Goal: Task Accomplishment & Management: Complete application form

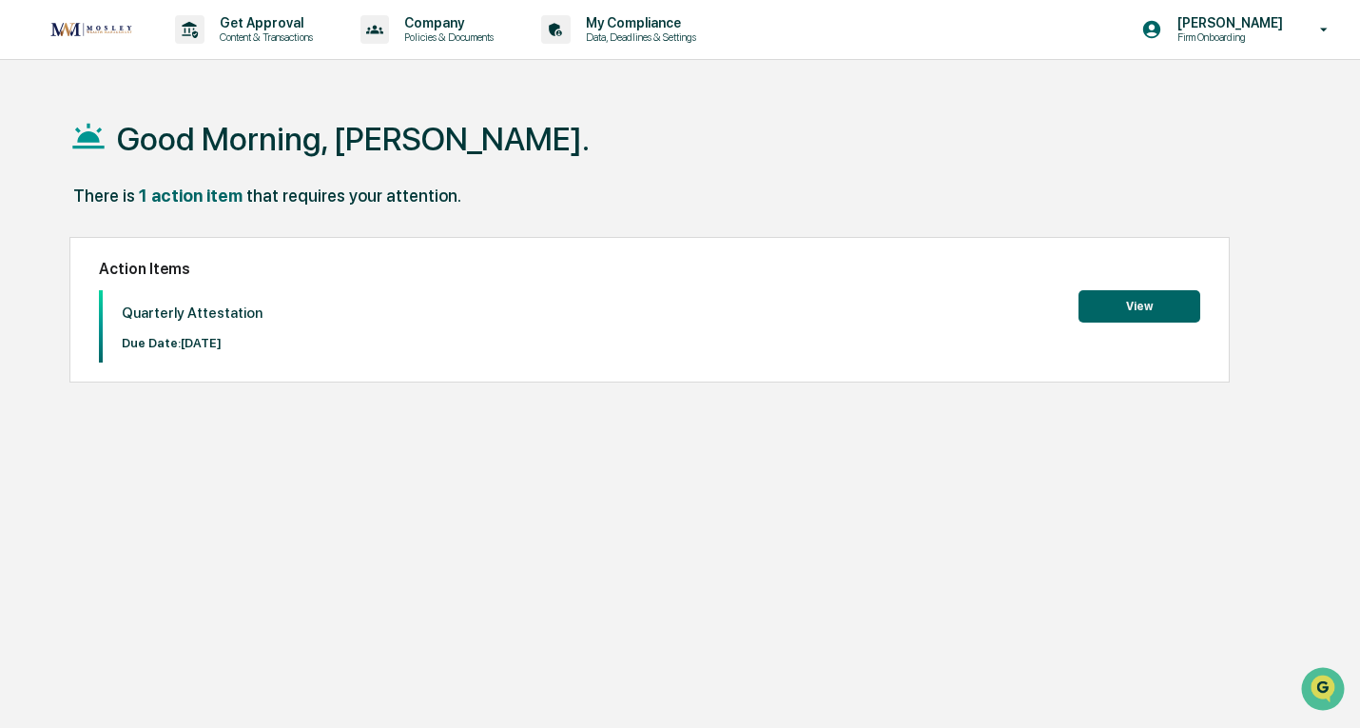
click at [1177, 301] on button "View" at bounding box center [1140, 306] width 122 height 32
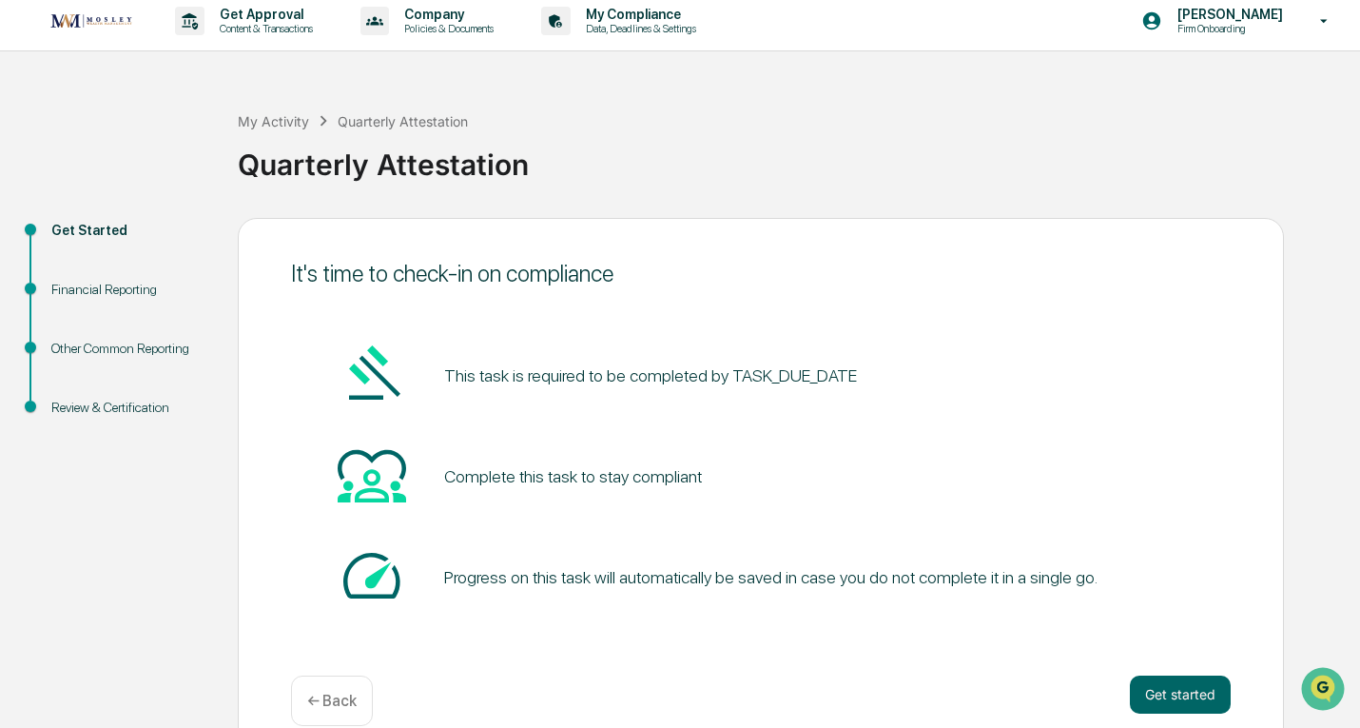
scroll to position [39, 0]
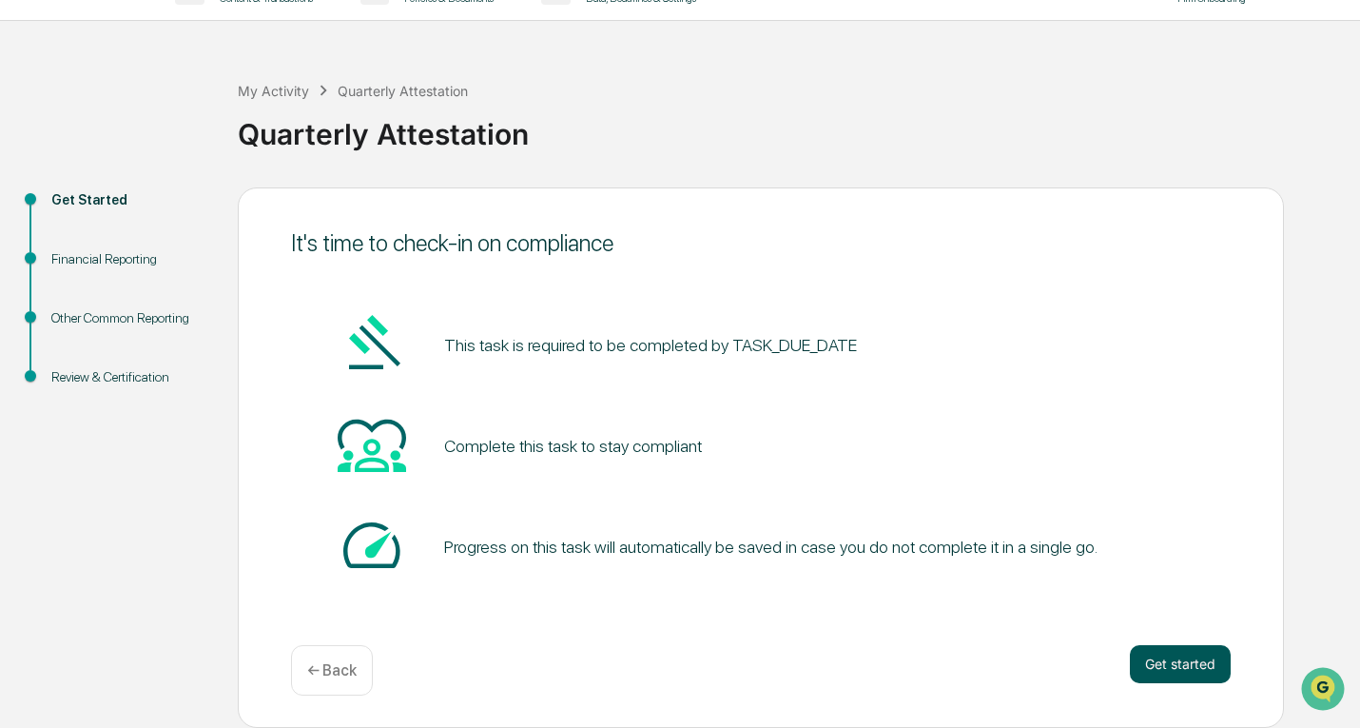
click at [1203, 662] on button "Get started" at bounding box center [1180, 664] width 101 height 38
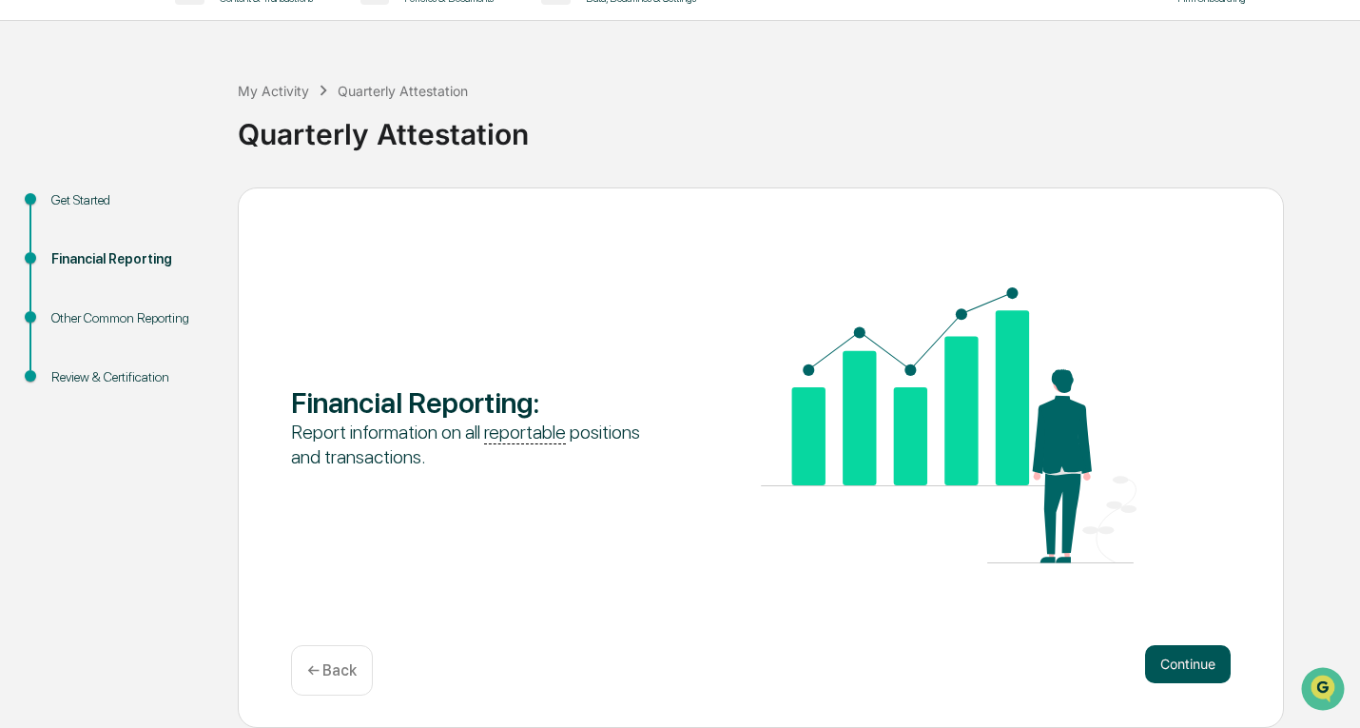
click at [1179, 654] on button "Continue" at bounding box center [1188, 664] width 86 height 38
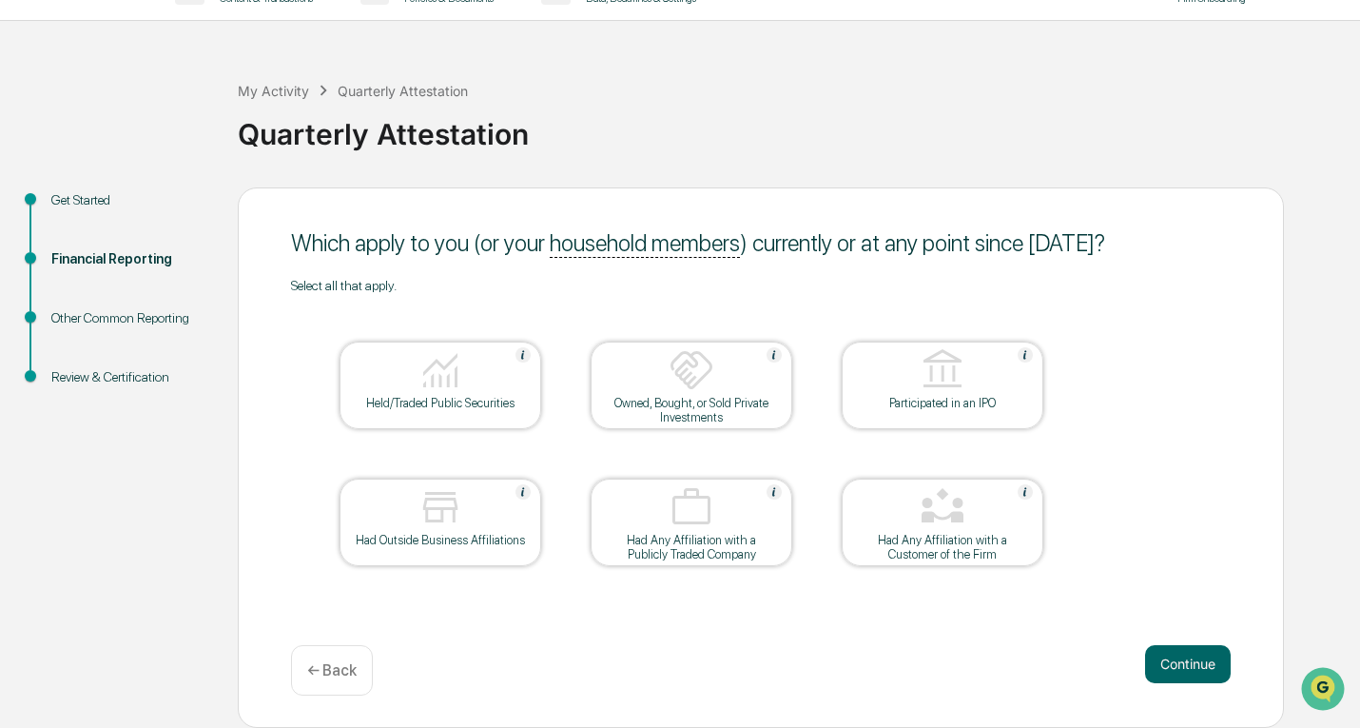
click at [461, 398] on div "Held/Traded Public Securities" at bounding box center [440, 403] width 171 height 14
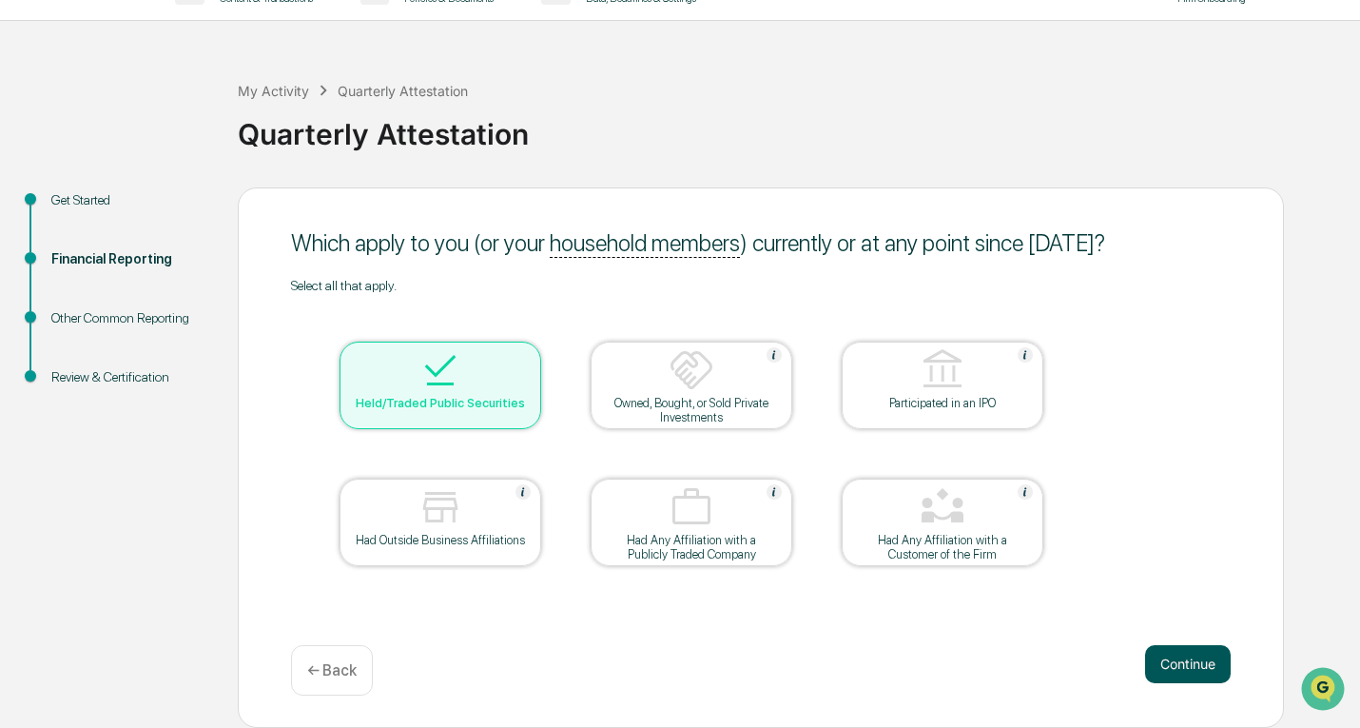
click at [1148, 660] on button "Continue" at bounding box center [1188, 664] width 86 height 38
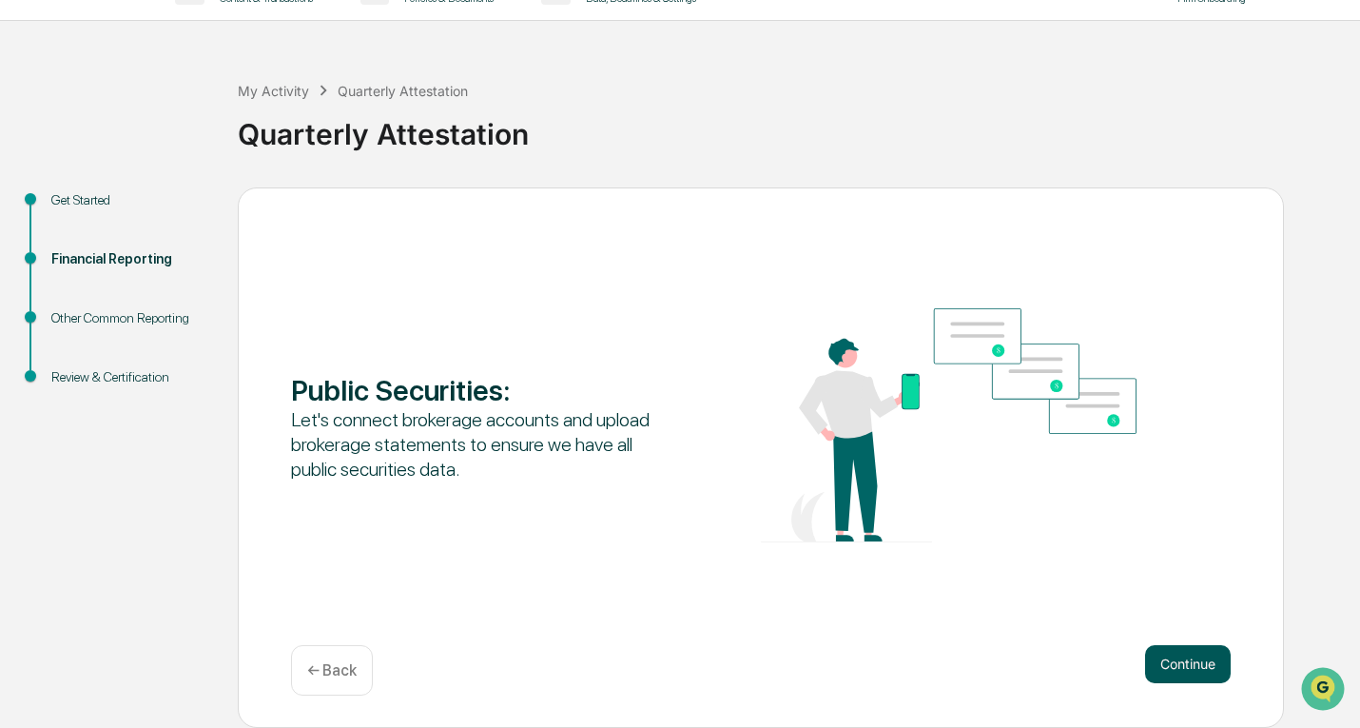
click at [1165, 660] on button "Continue" at bounding box center [1188, 664] width 86 height 38
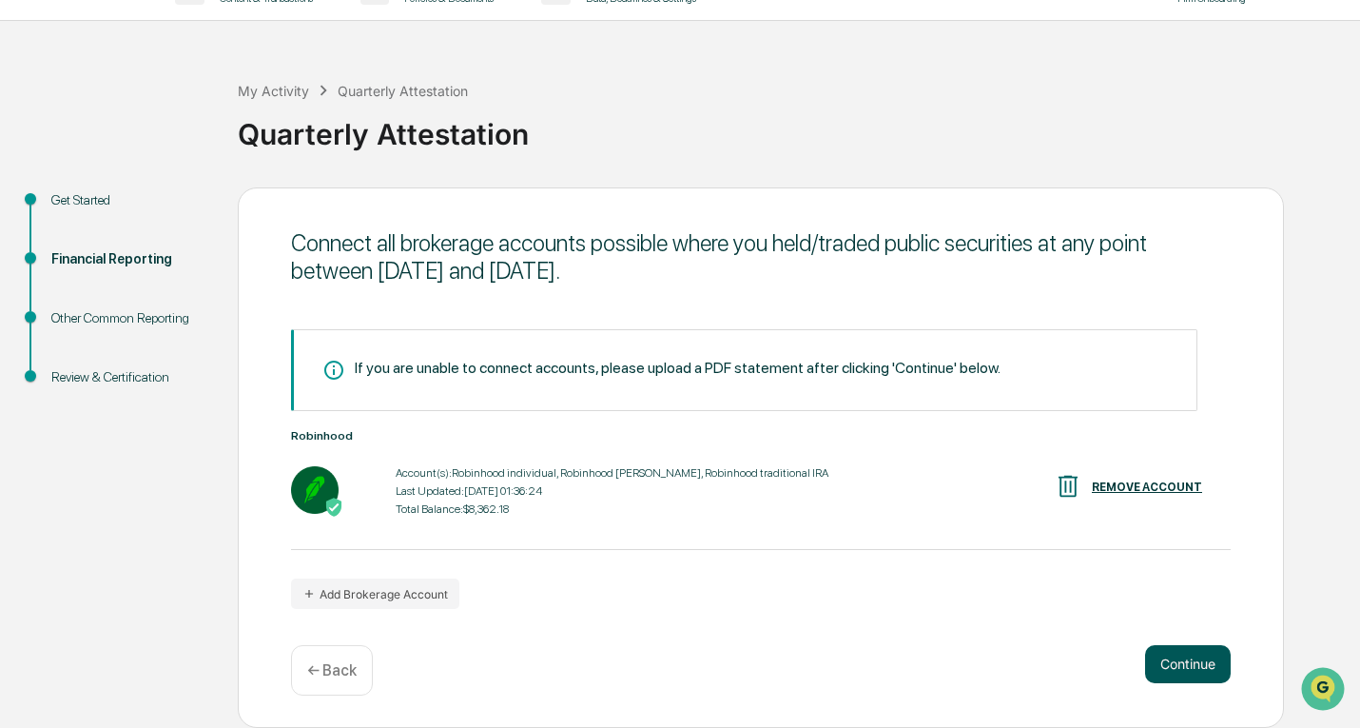
click at [1154, 660] on button "Continue" at bounding box center [1188, 664] width 86 height 38
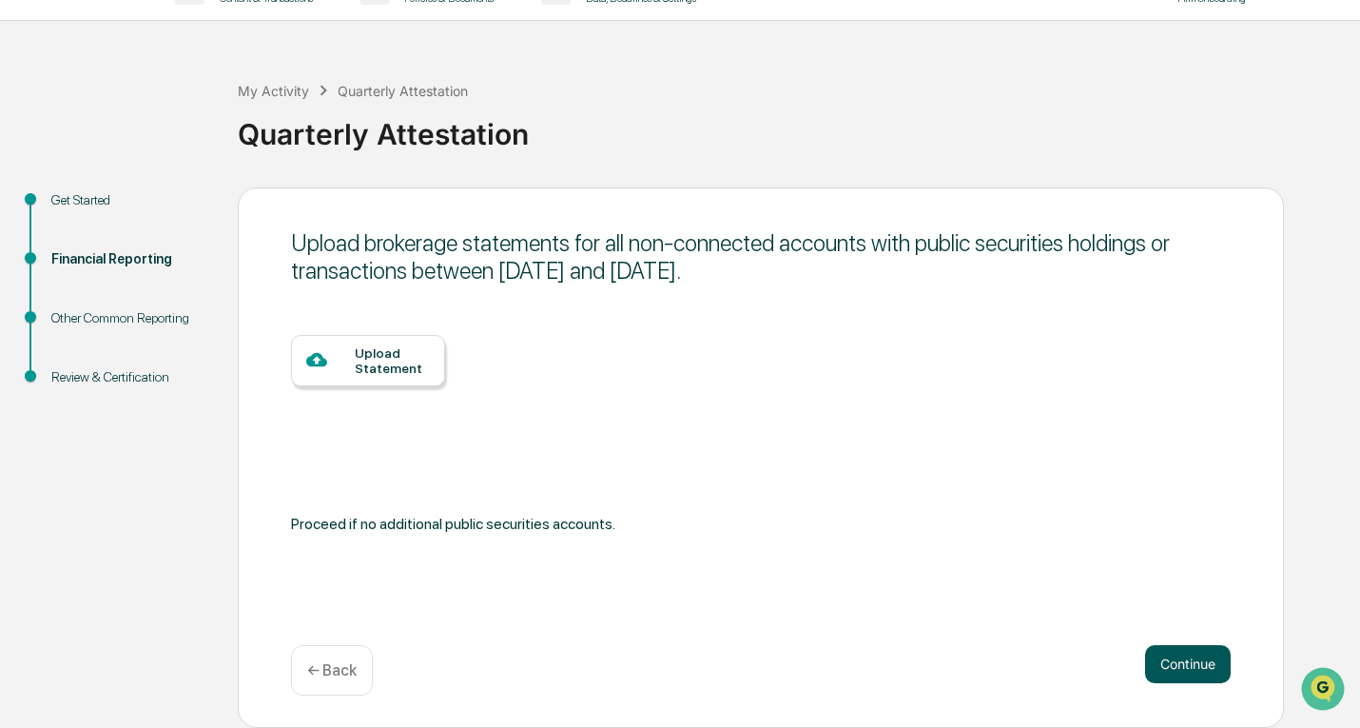
click at [1154, 660] on button "Continue" at bounding box center [1188, 664] width 86 height 38
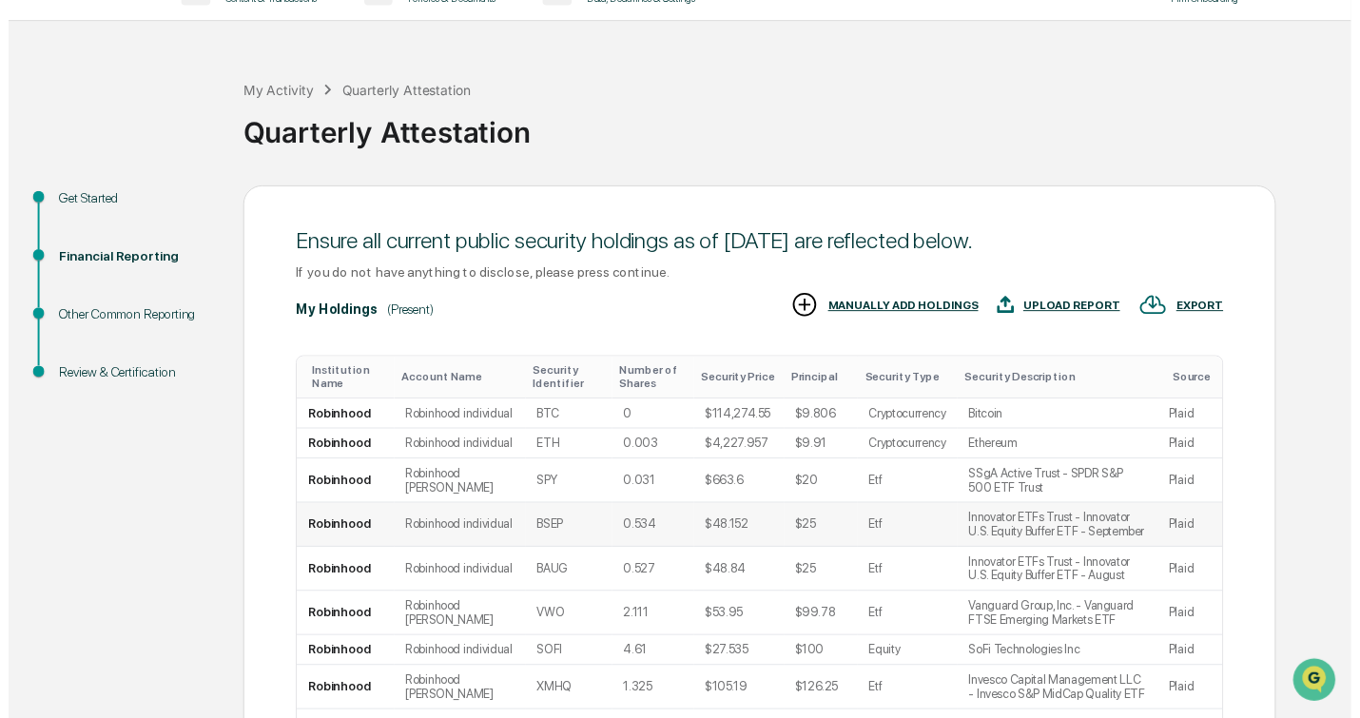
scroll to position [339, 0]
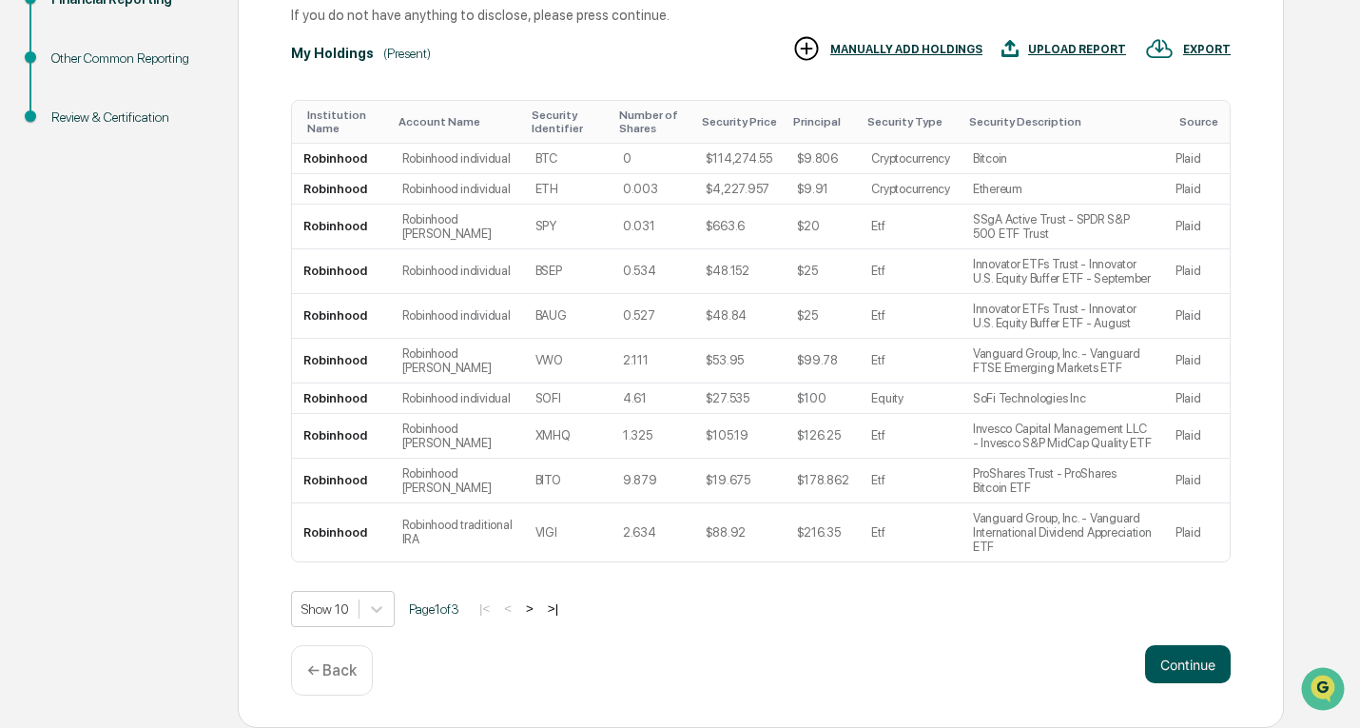
click at [1188, 663] on button "Continue" at bounding box center [1188, 664] width 86 height 38
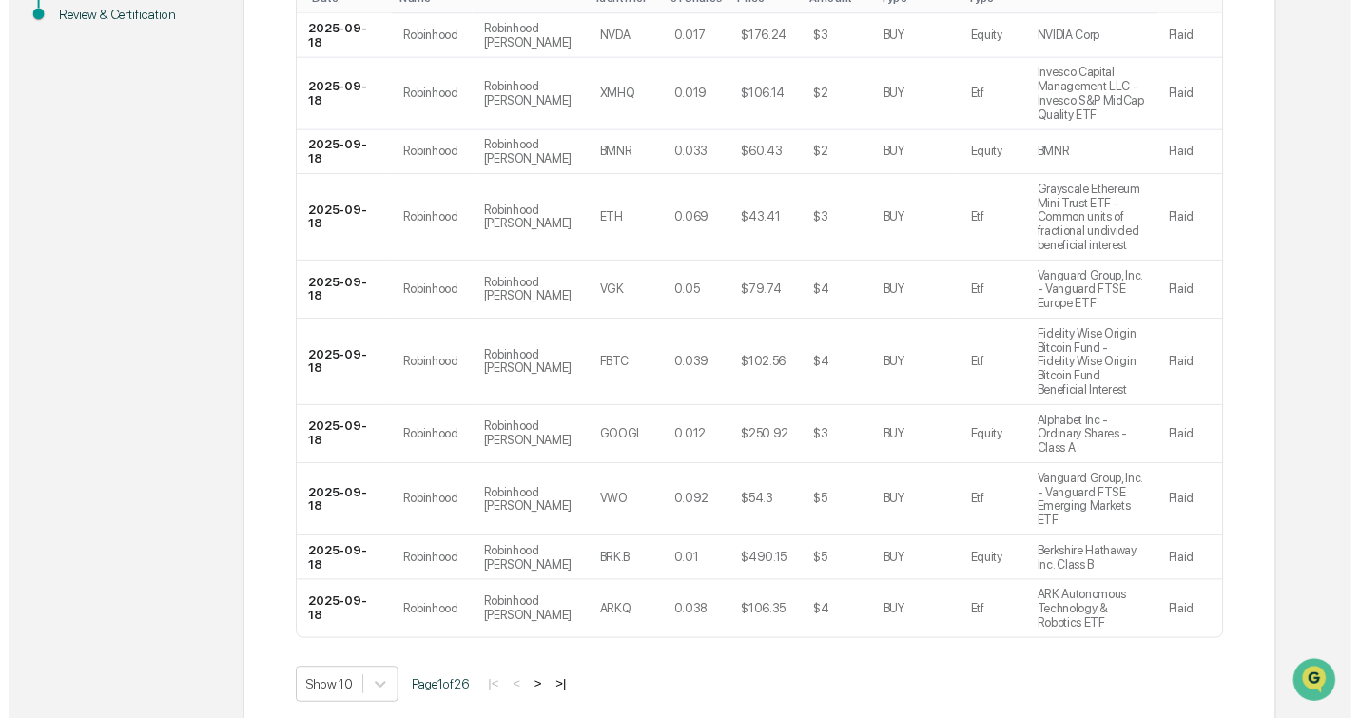
scroll to position [413, 0]
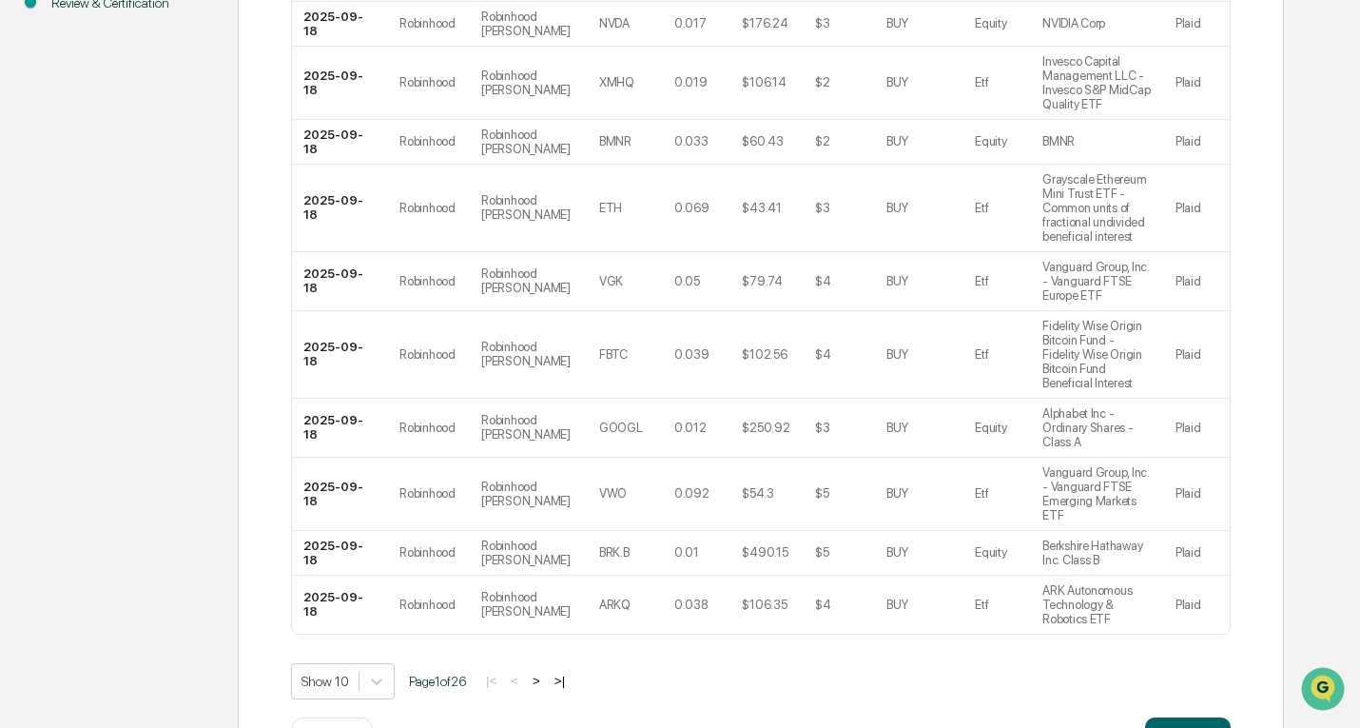
click at [1188, 717] on button "Continue" at bounding box center [1188, 736] width 86 height 38
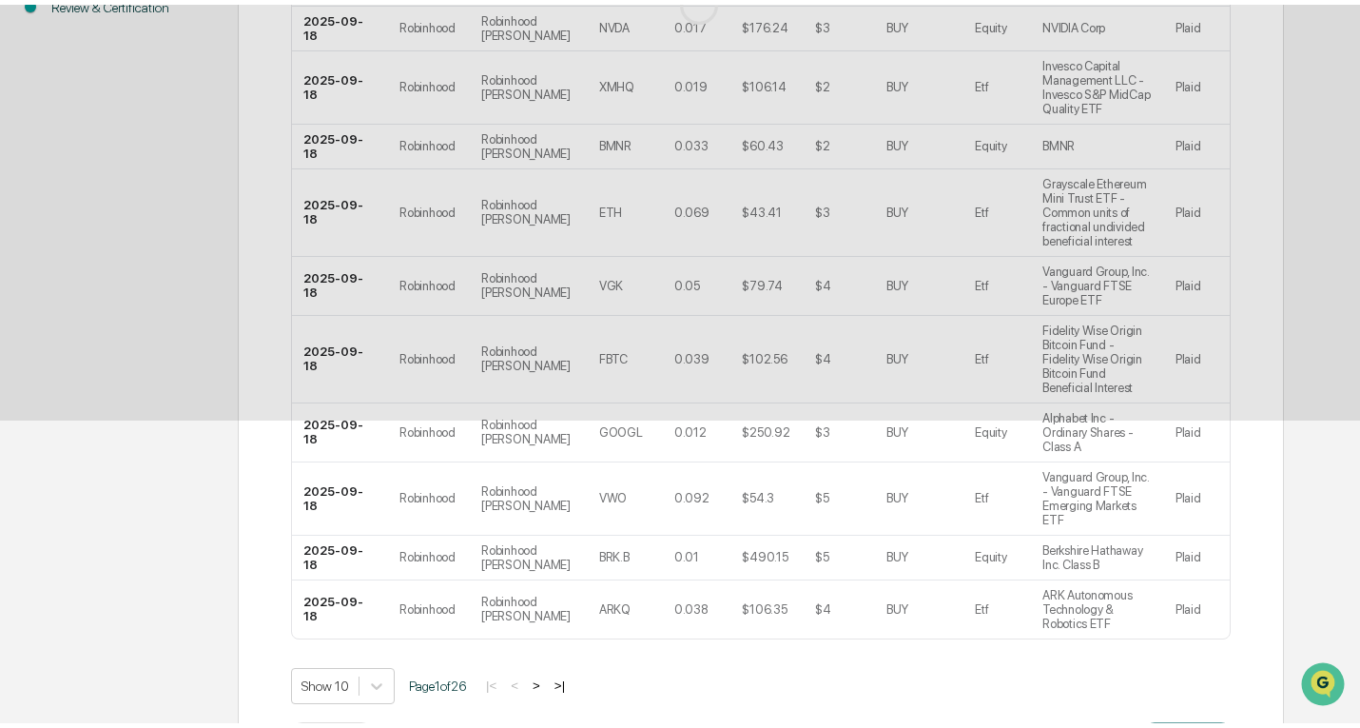
scroll to position [39, 0]
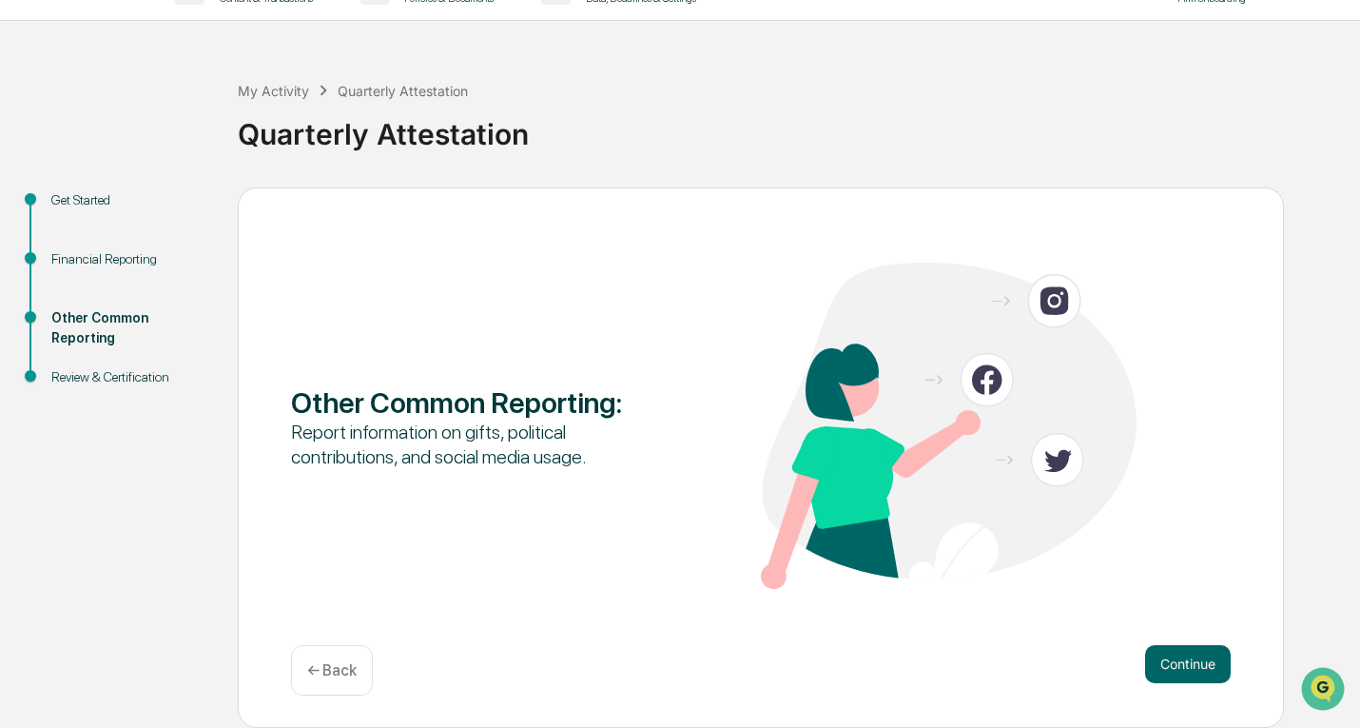
click at [1188, 663] on button "Continue" at bounding box center [1188, 664] width 86 height 38
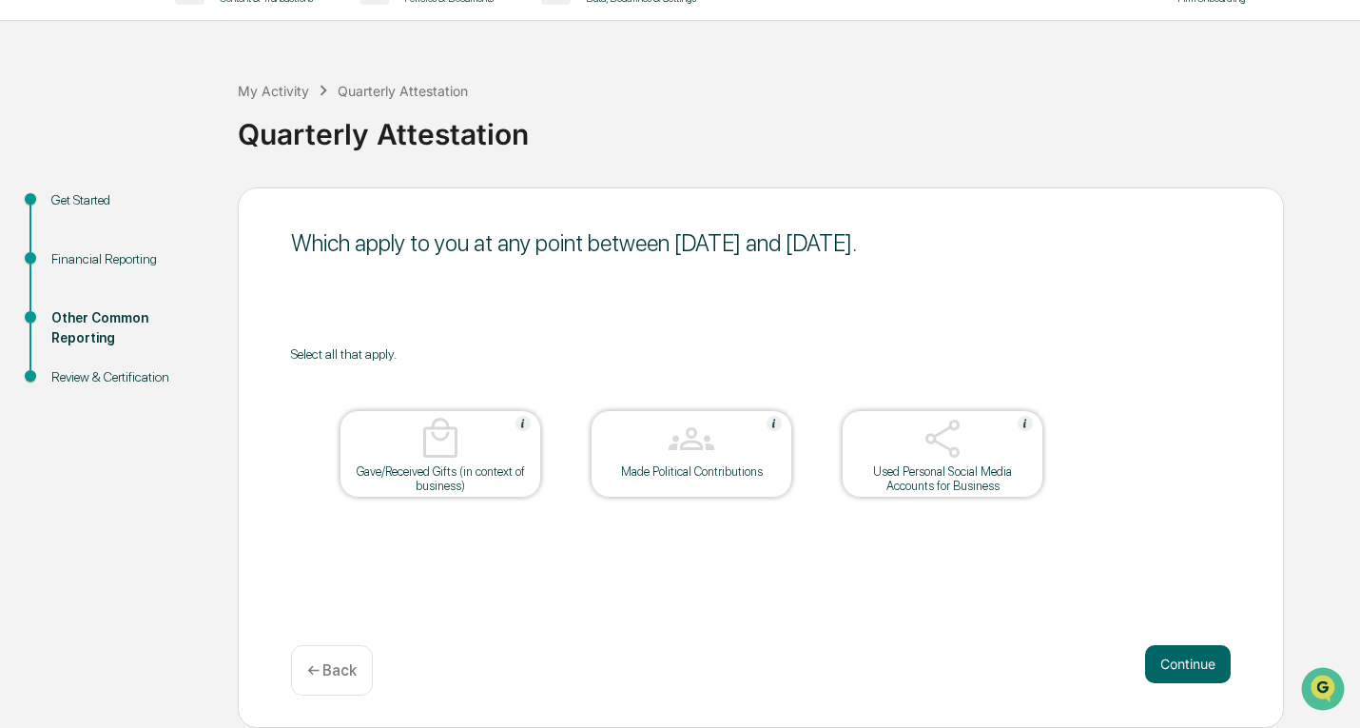
click at [1188, 663] on button "Continue" at bounding box center [1188, 664] width 86 height 38
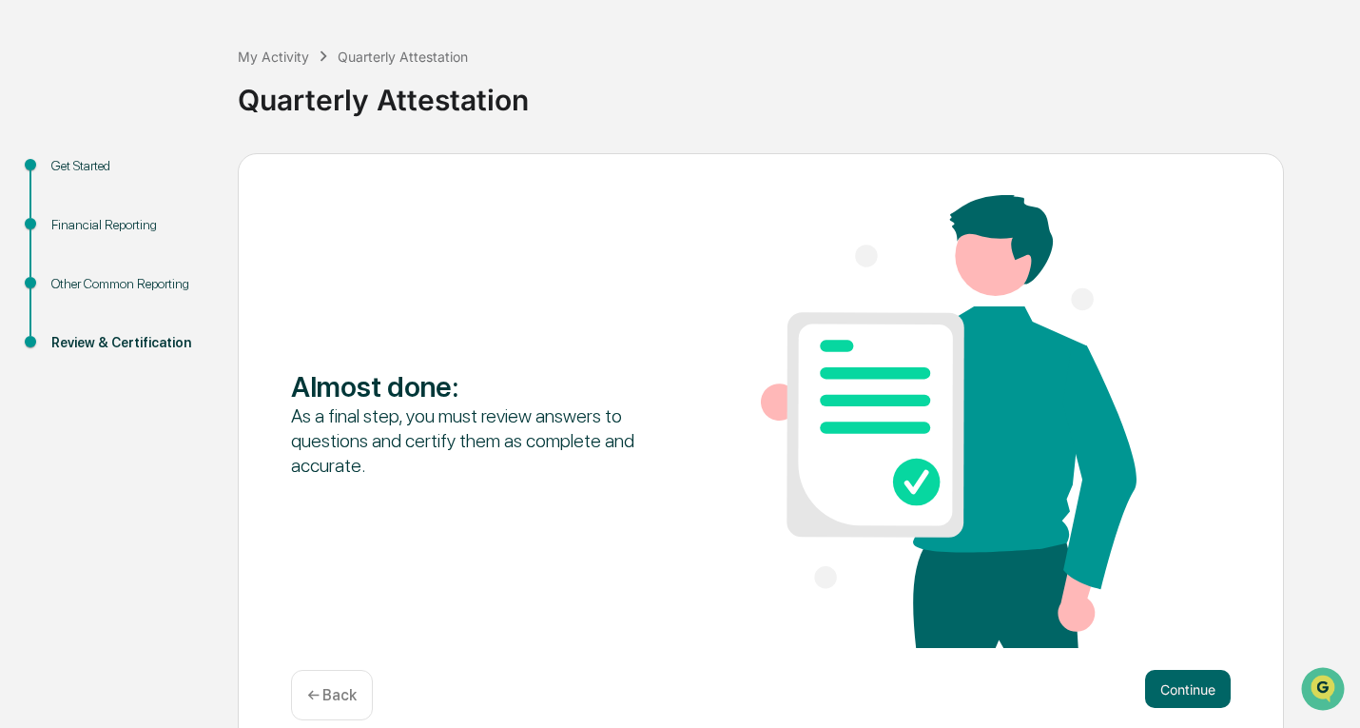
scroll to position [99, 0]
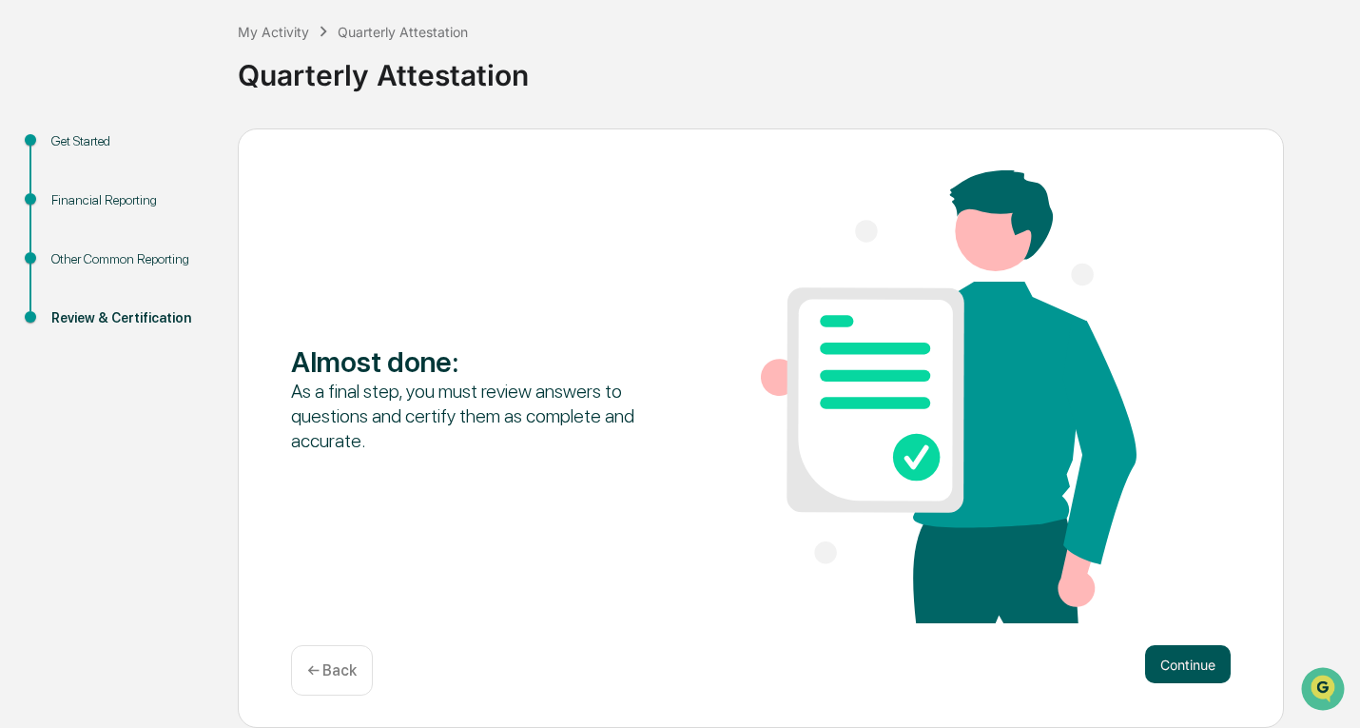
click at [1201, 666] on button "Continue" at bounding box center [1188, 664] width 86 height 38
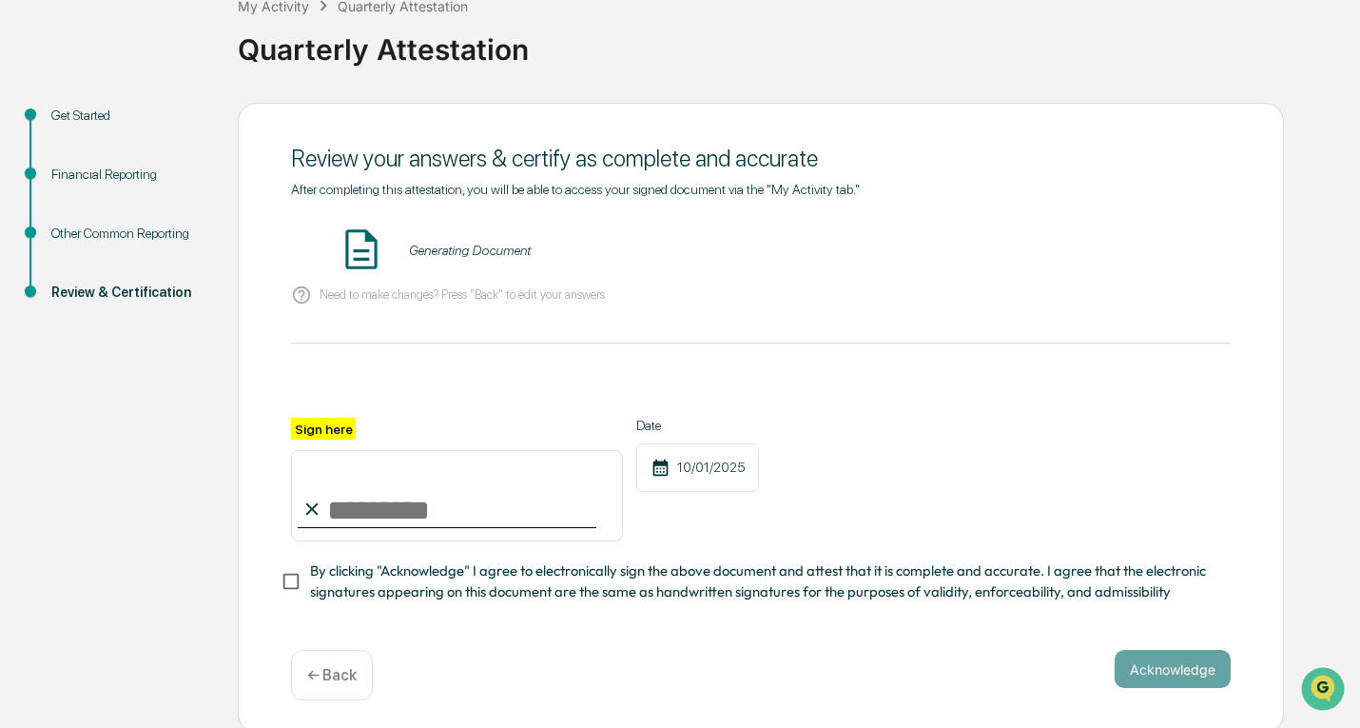
scroll to position [137, 0]
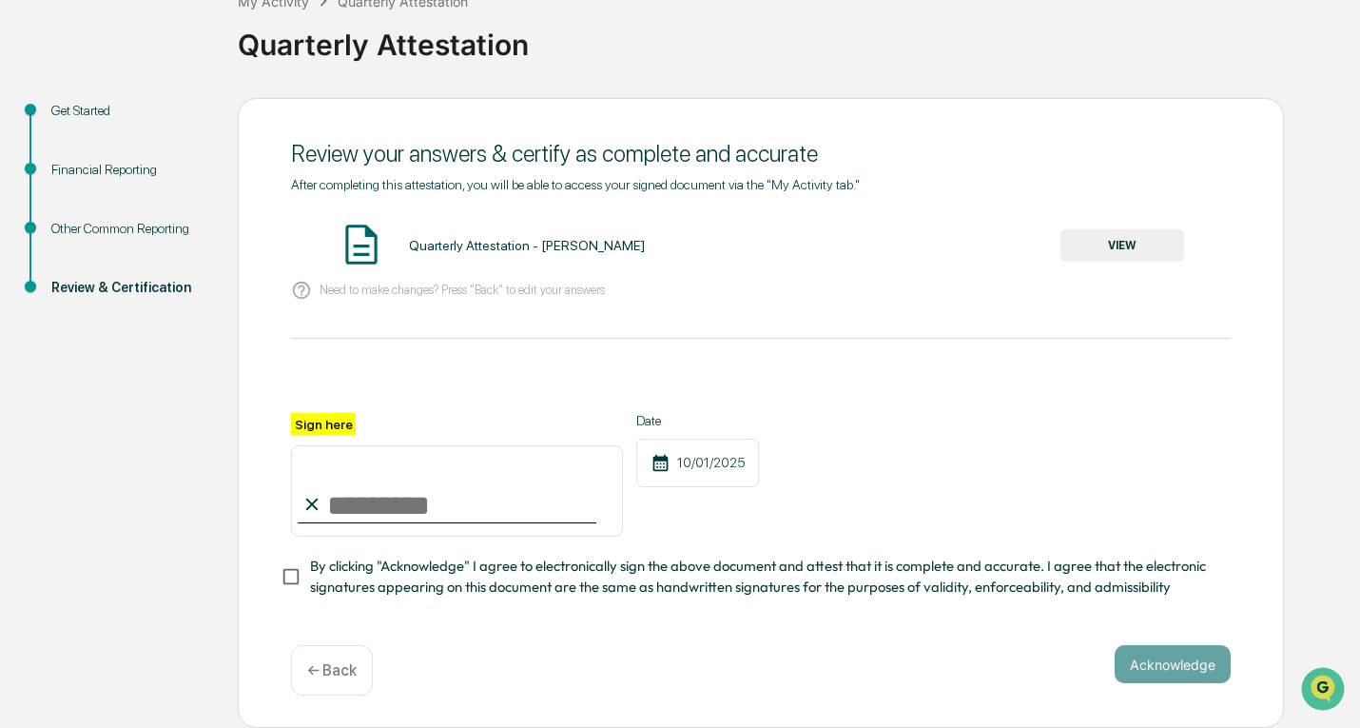
click at [359, 484] on input "Sign here" at bounding box center [457, 490] width 332 height 91
type input "**********"
click at [884, 449] on div "**********" at bounding box center [761, 475] width 940 height 124
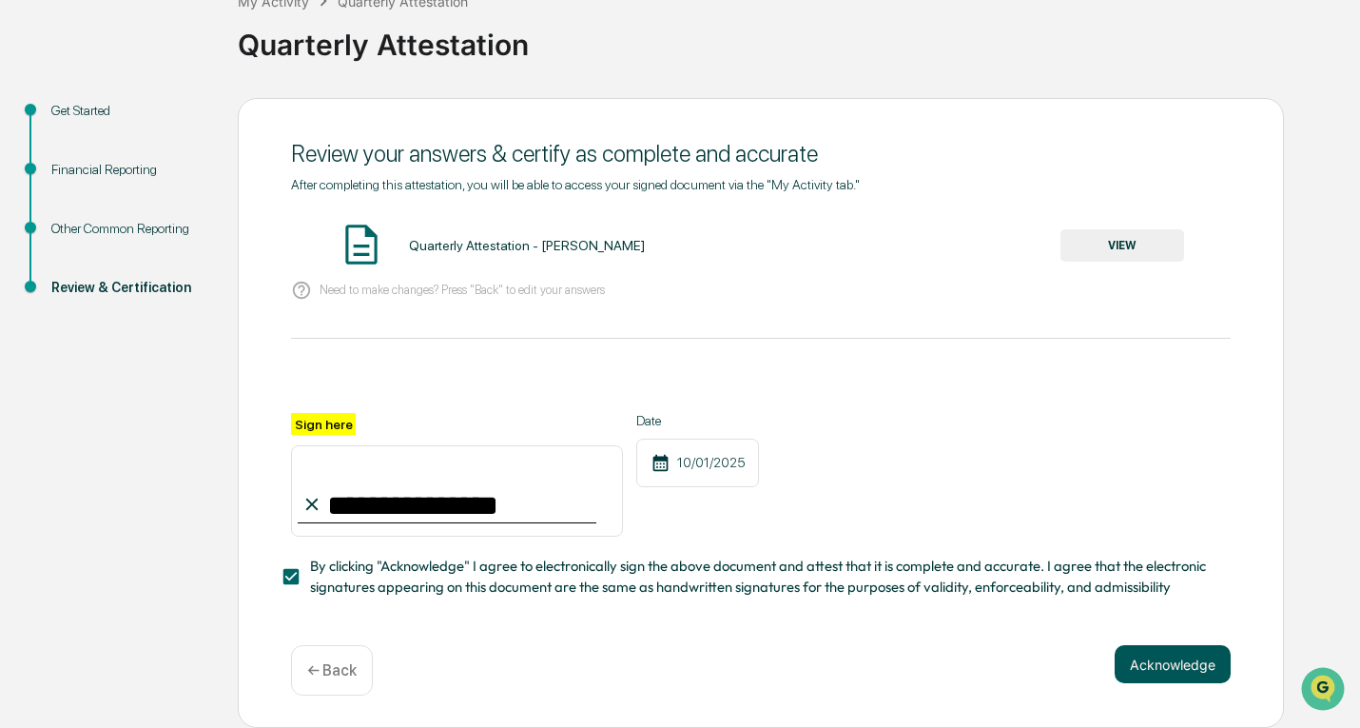
click at [1186, 662] on button "Acknowledge" at bounding box center [1173, 664] width 116 height 38
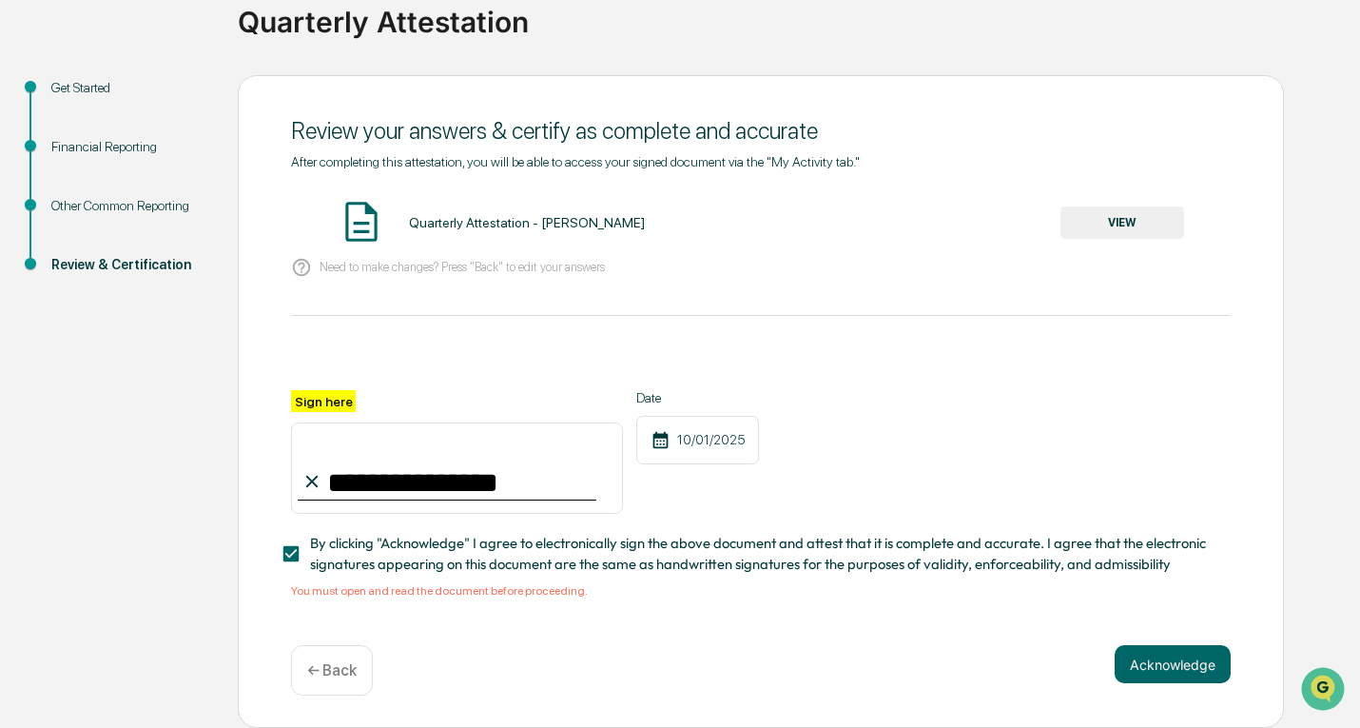
scroll to position [161, 0]
click at [1114, 221] on button "VIEW" at bounding box center [1123, 222] width 124 height 32
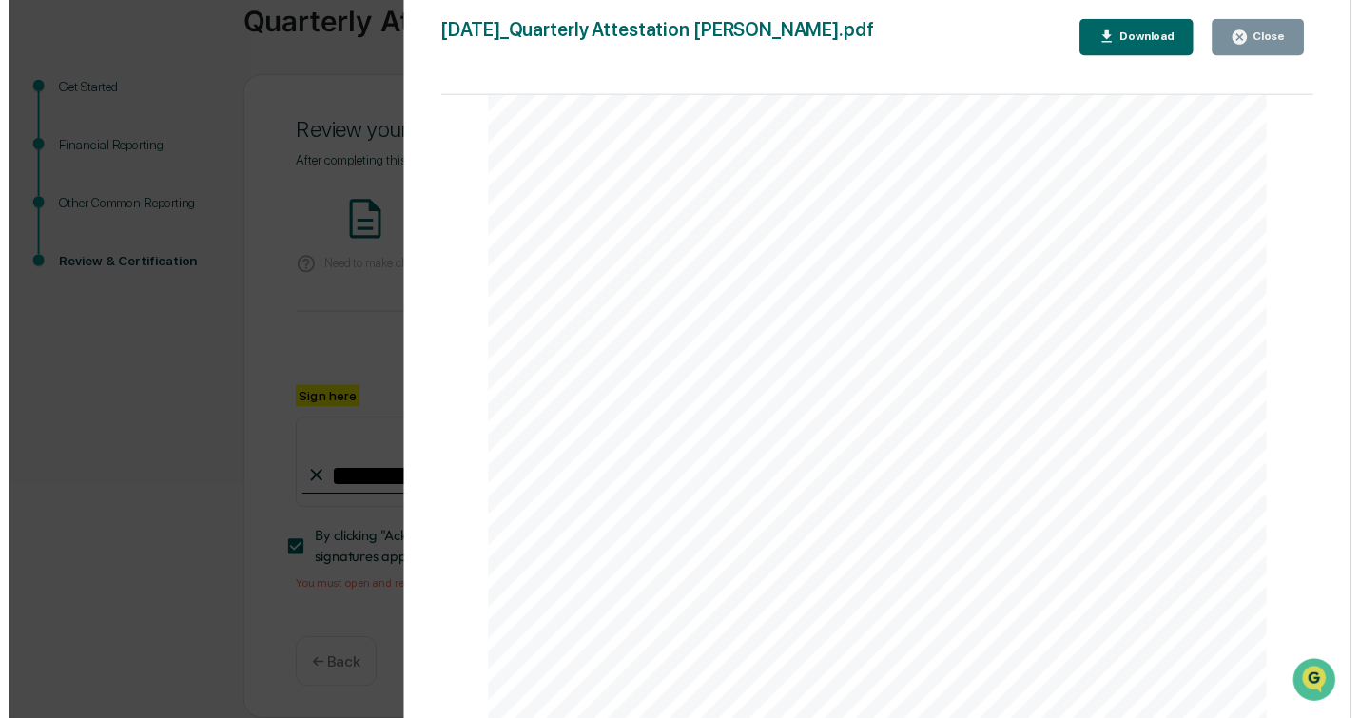
scroll to position [12325, 0]
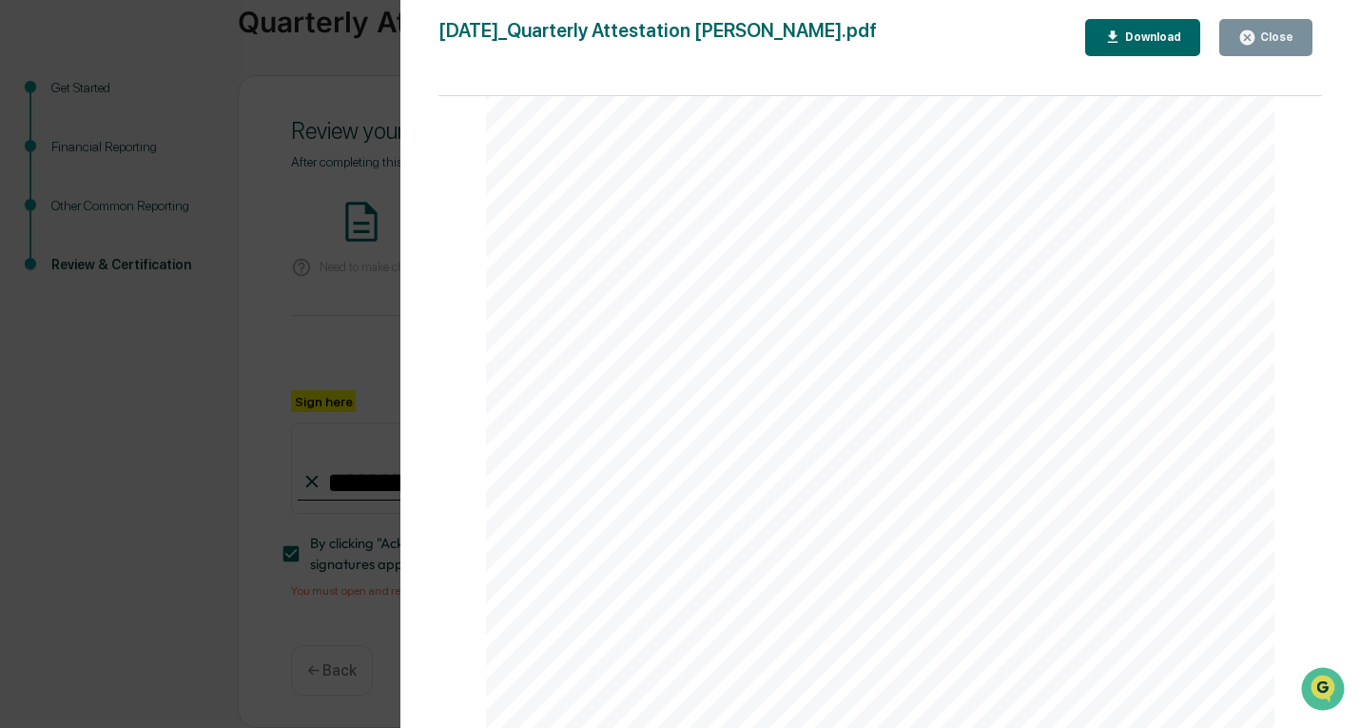
click at [1291, 41] on div "Close" at bounding box center [1275, 36] width 37 height 13
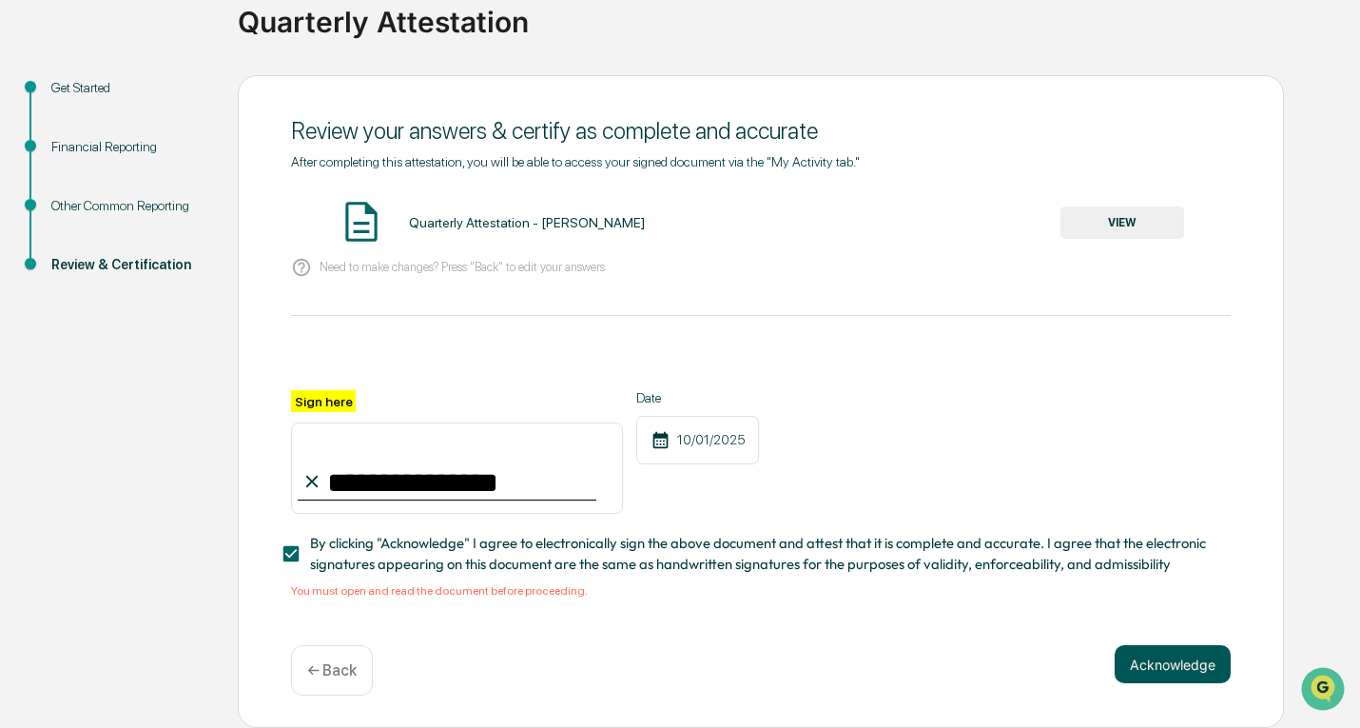
click at [1197, 676] on button "Acknowledge" at bounding box center [1173, 664] width 116 height 38
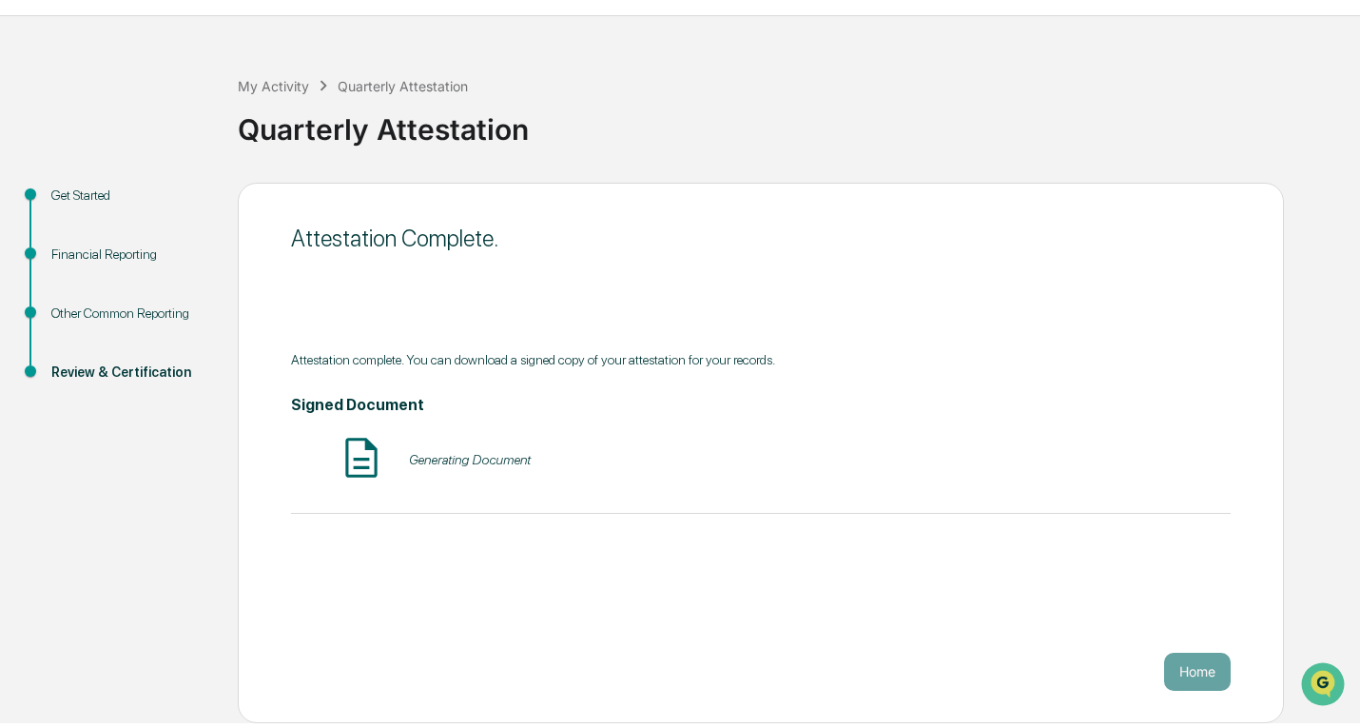
scroll to position [39, 0]
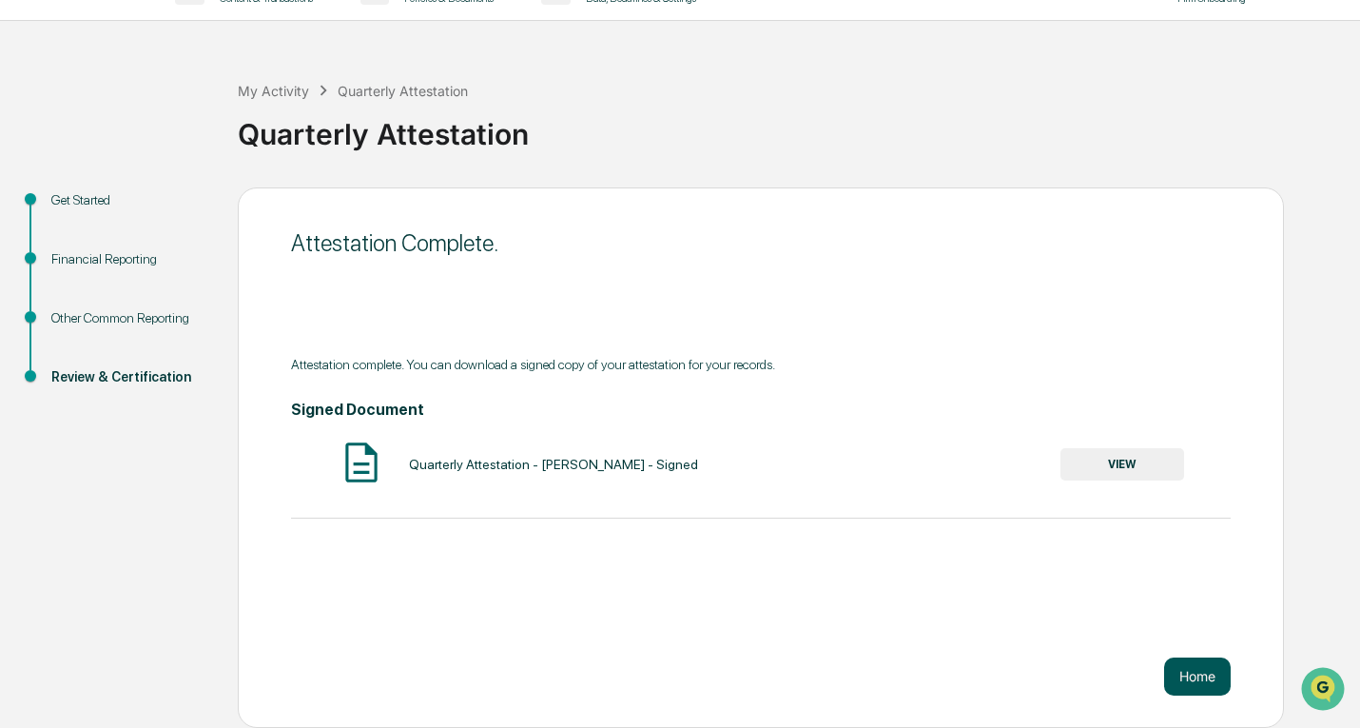
click at [1200, 685] on button "Home" at bounding box center [1197, 676] width 67 height 38
